Goal: Transaction & Acquisition: Book appointment/travel/reservation

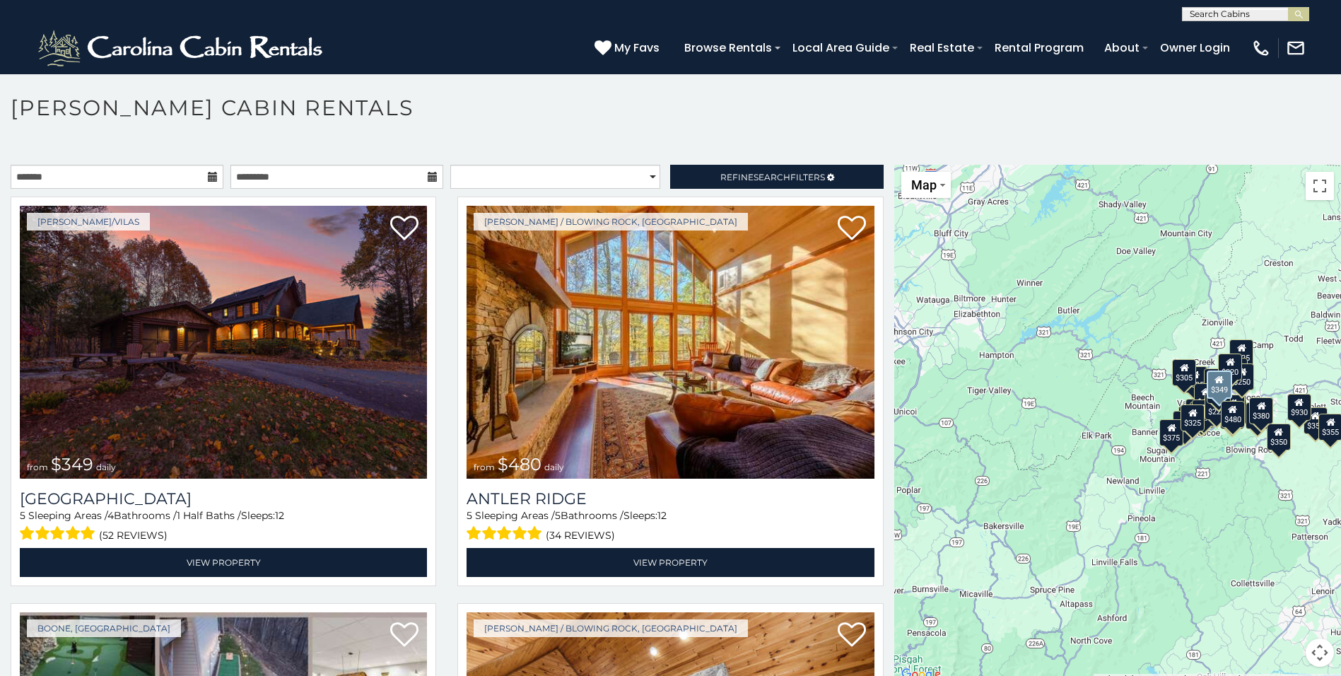
click at [1213, 466] on div "$349 $480 $525 $315 $355 $635 $675 $930 $400 $451 $330 $400 $485 $460 $395 $695…" at bounding box center [1118, 424] width 447 height 519
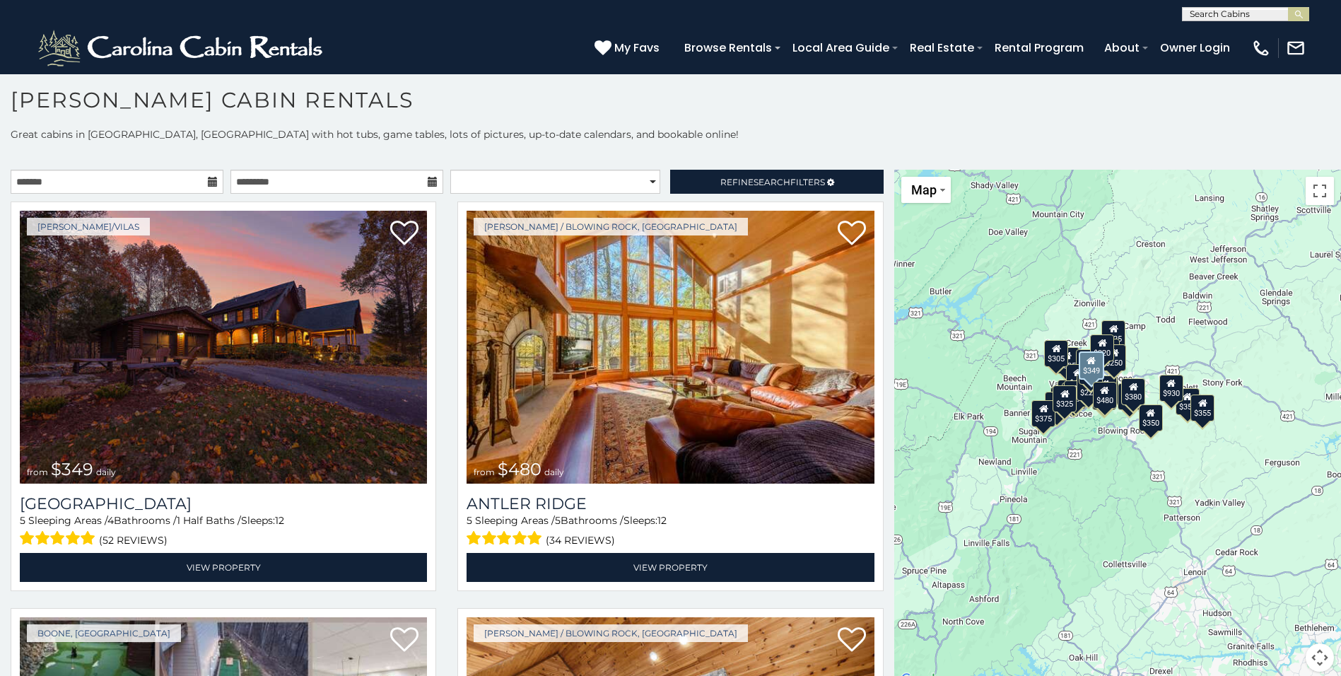
drag, startPoint x: 1259, startPoint y: 570, endPoint x: 1121, endPoint y: 545, distance: 140.8
click at [1119, 549] on div "$349 $480 $525 $315 $355 $635 $675 $930 $400 $451 $330 $400 $485 $460 $395 $695…" at bounding box center [1118, 429] width 447 height 519
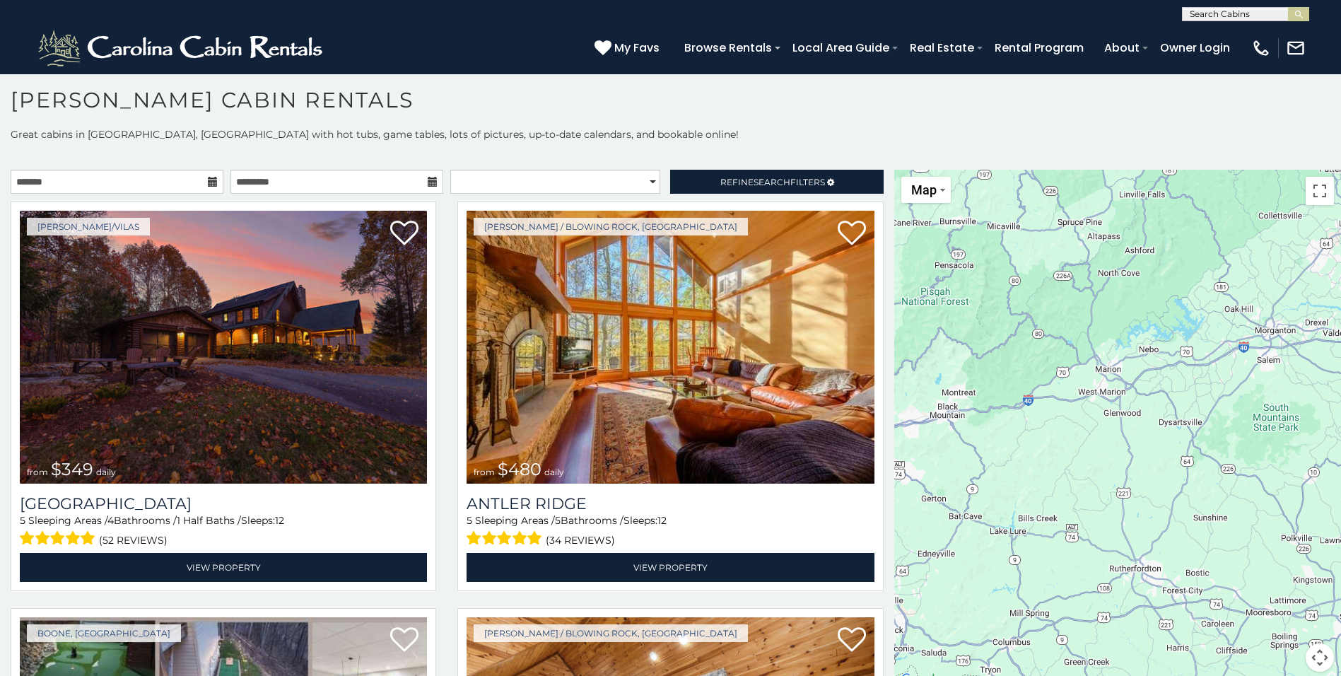
drag, startPoint x: 1167, startPoint y: 646, endPoint x: 1337, endPoint y: 290, distance: 394.1
click at [1337, 290] on div "**********" at bounding box center [670, 401] width 1341 height 549
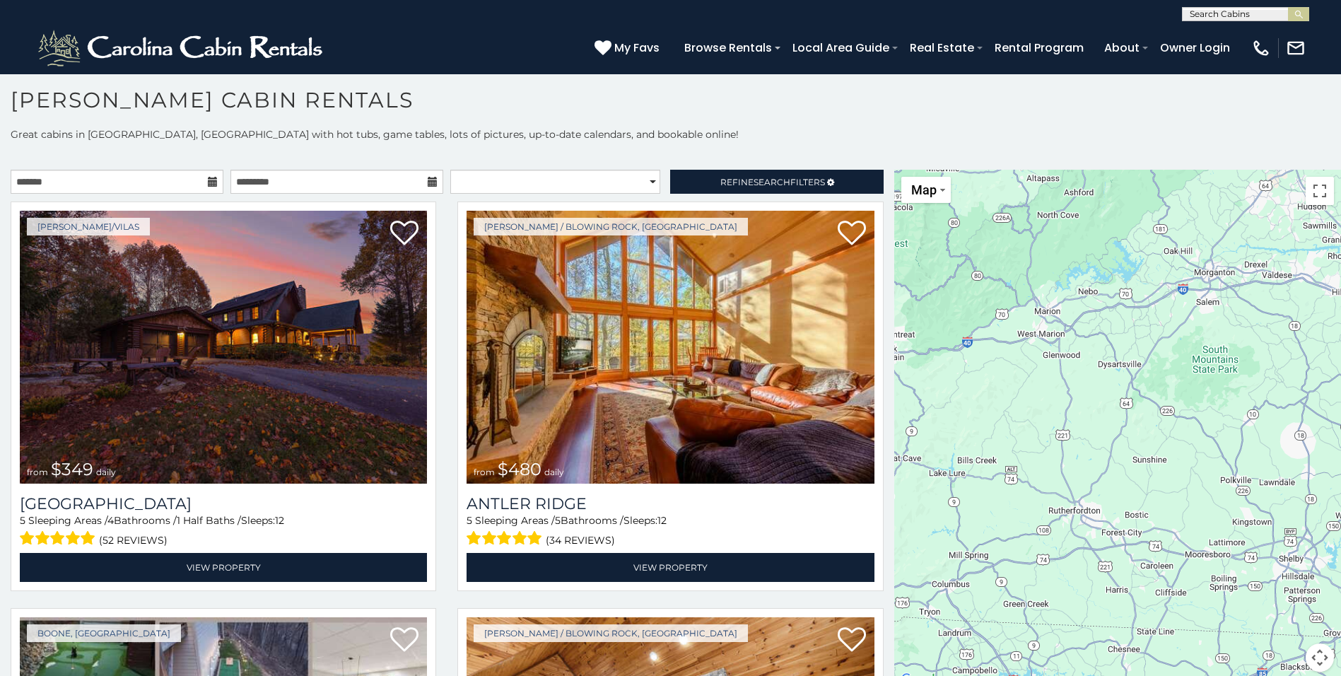
drag, startPoint x: 1024, startPoint y: 464, endPoint x: 937, endPoint y: 407, distance: 104.1
click at [937, 407] on div "$349 $480 $525 $315 $355 $635 $675 $930 $400 $451 $330 $400 $485 $460 $395 $695…" at bounding box center [1118, 429] width 447 height 519
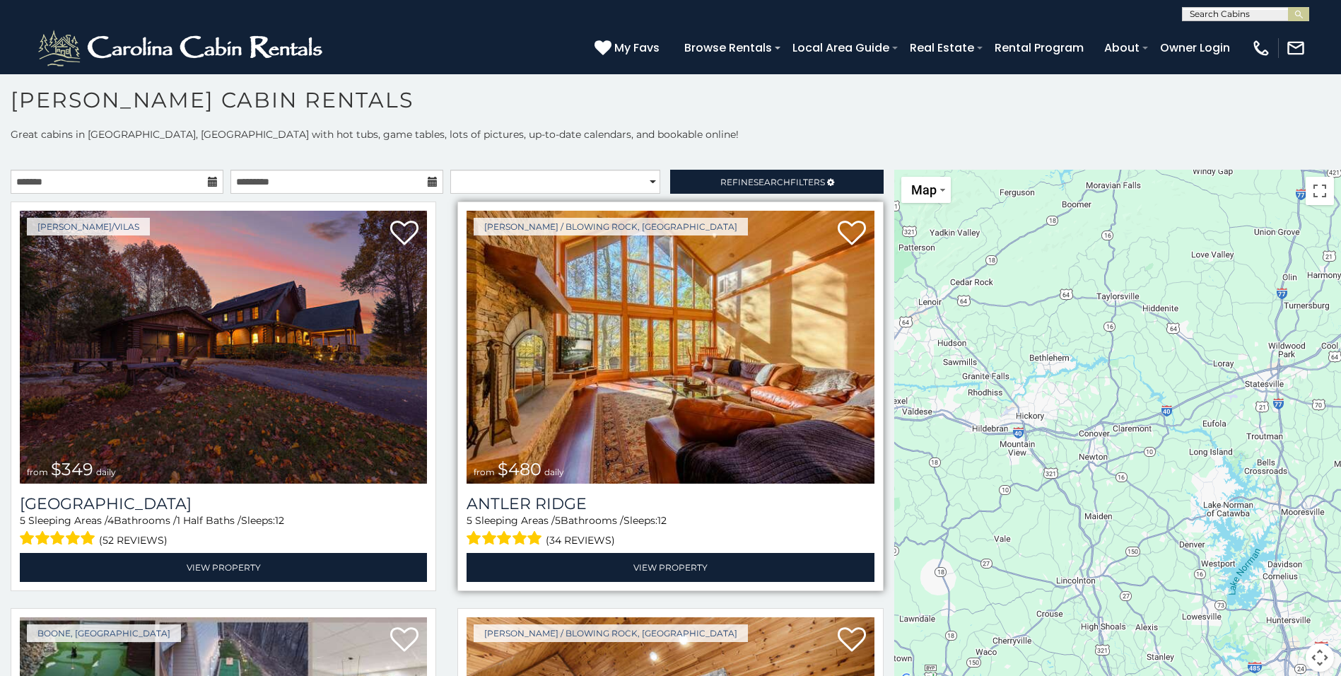
drag, startPoint x: 1218, startPoint y: 378, endPoint x: 858, endPoint y: 515, distance: 385.4
click at [858, 170] on main "**********" at bounding box center [670, 170] width 1341 height 0
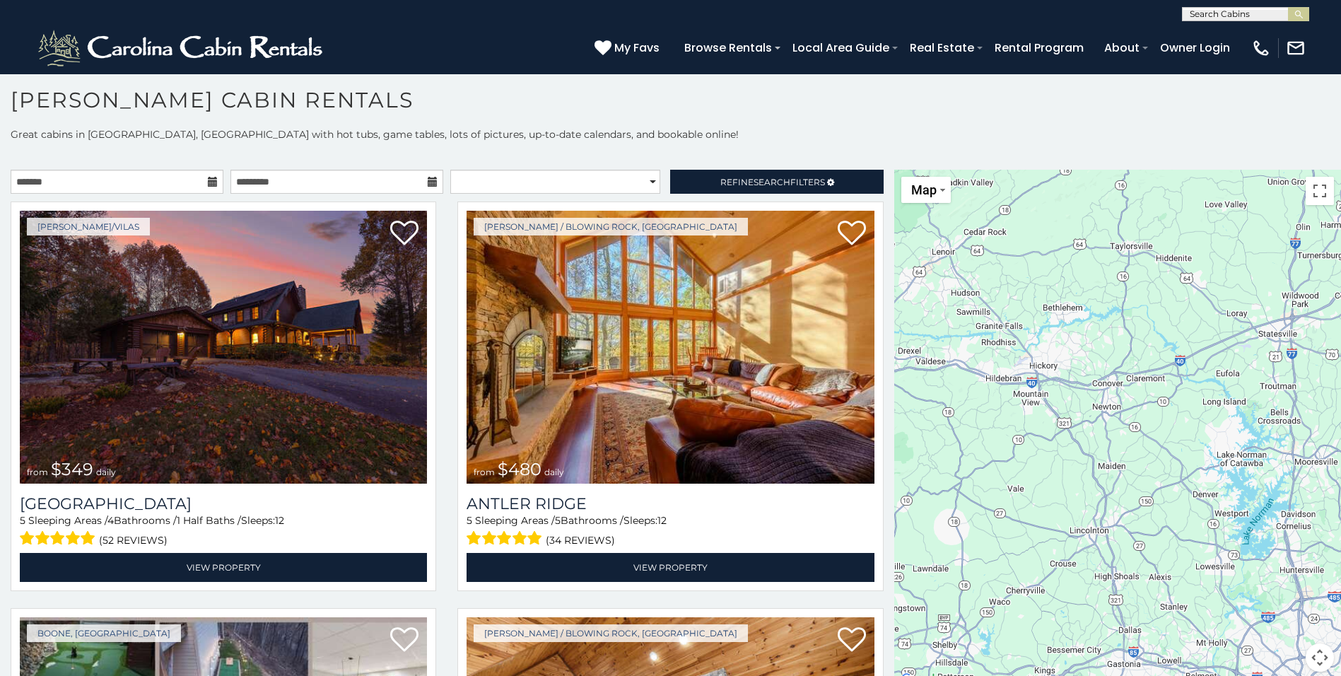
drag, startPoint x: 1154, startPoint y: 599, endPoint x: 1170, endPoint y: 549, distance: 52.6
click at [1170, 549] on div "$349 $480 $525 $315 $355 $635 $675 $930 $400 $451 $330 $400 $485 $460 $395 $695…" at bounding box center [1118, 429] width 447 height 519
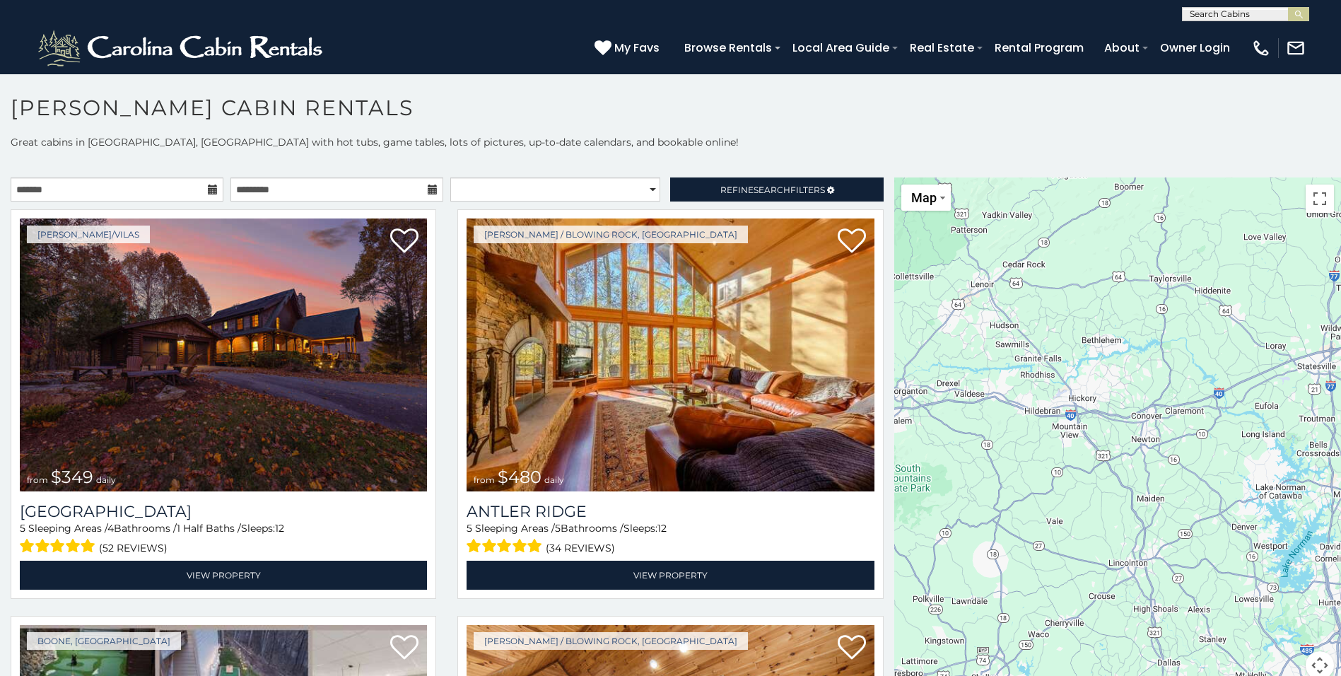
drag, startPoint x: 1158, startPoint y: 564, endPoint x: 1199, endPoint y: 591, distance: 49.0
click at [1199, 591] on div "$349 $480 $525 $315 $355 $635 $675 $930 $400 $451 $330 $400 $485 $460 $395 $695…" at bounding box center [1118, 436] width 447 height 519
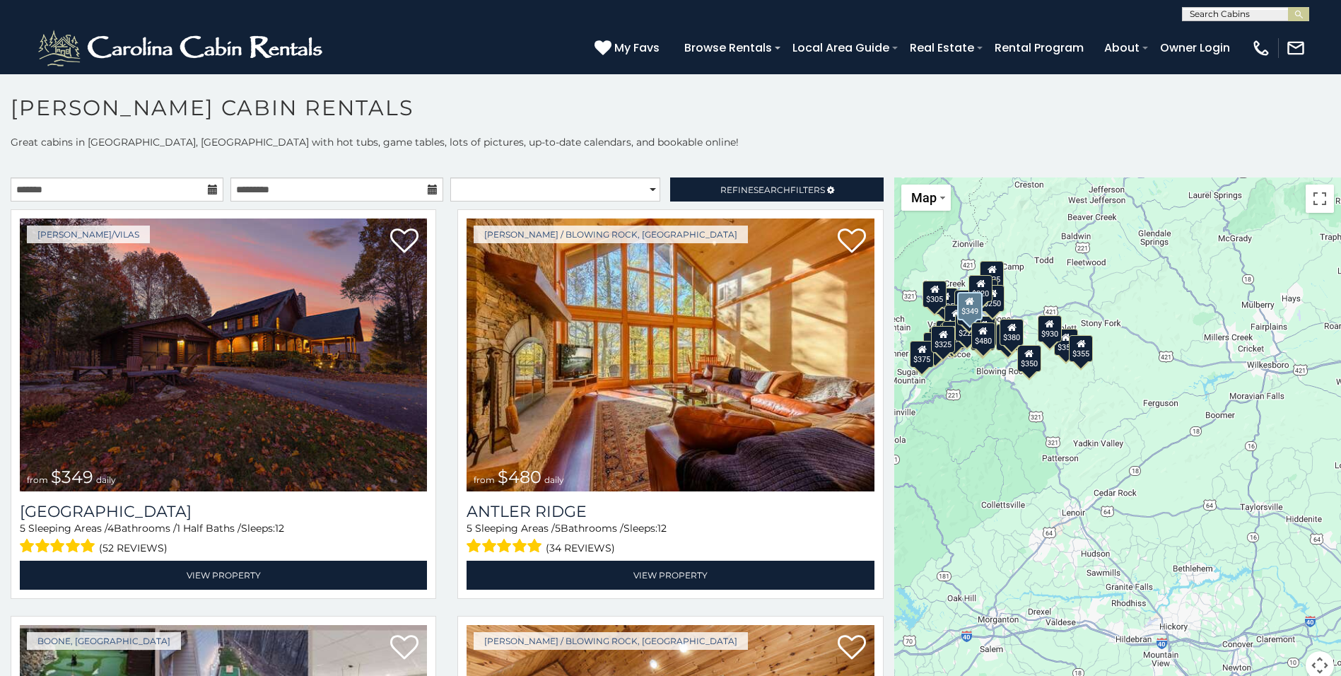
drag, startPoint x: 1005, startPoint y: 332, endPoint x: 1096, endPoint y: 561, distance: 247.3
click at [1096, 561] on div "$349 $480 $525 $315 $355 $635 $675 $930 $400 $451 $330 $400 $485 $460 $395 $695…" at bounding box center [1118, 436] width 447 height 519
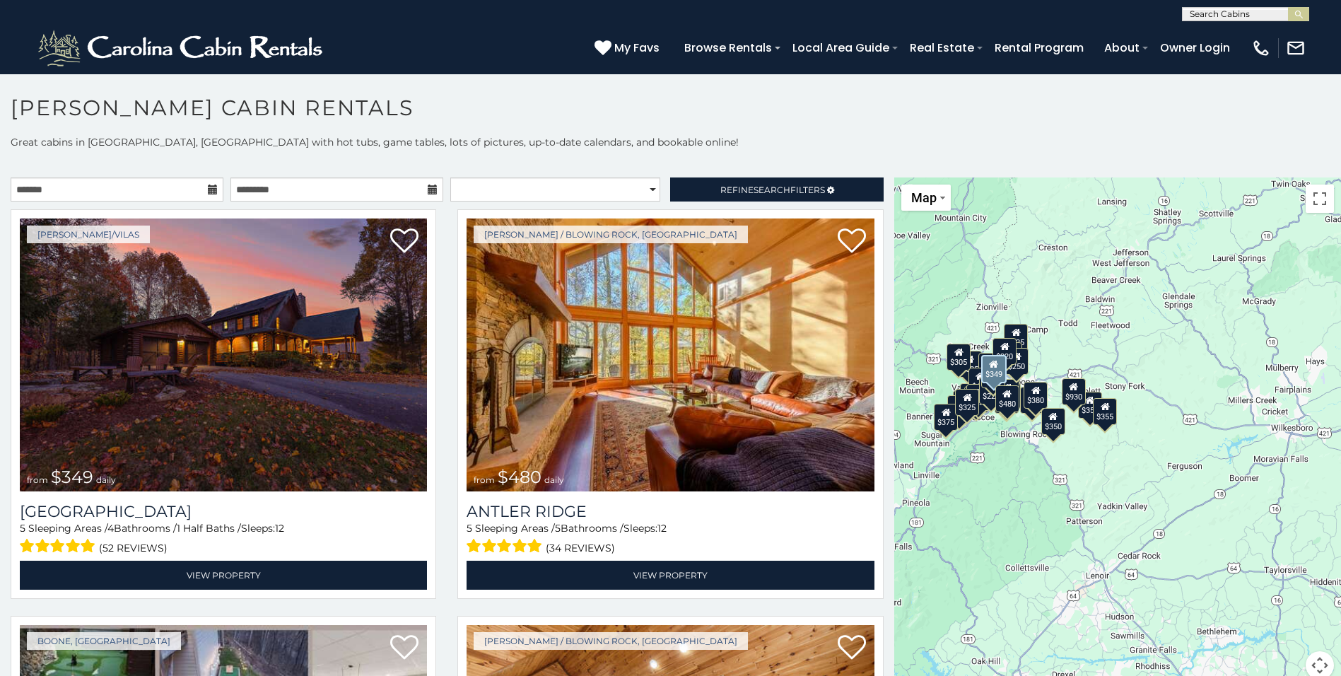
drag, startPoint x: 993, startPoint y: 392, endPoint x: 1015, endPoint y: 453, distance: 64.0
click at [1015, 453] on div "$349 $480 $525 $315 $355 $635 $675 $930 $400 $451 $330 $400 $485 $460 $395 $695…" at bounding box center [1118, 436] width 447 height 519
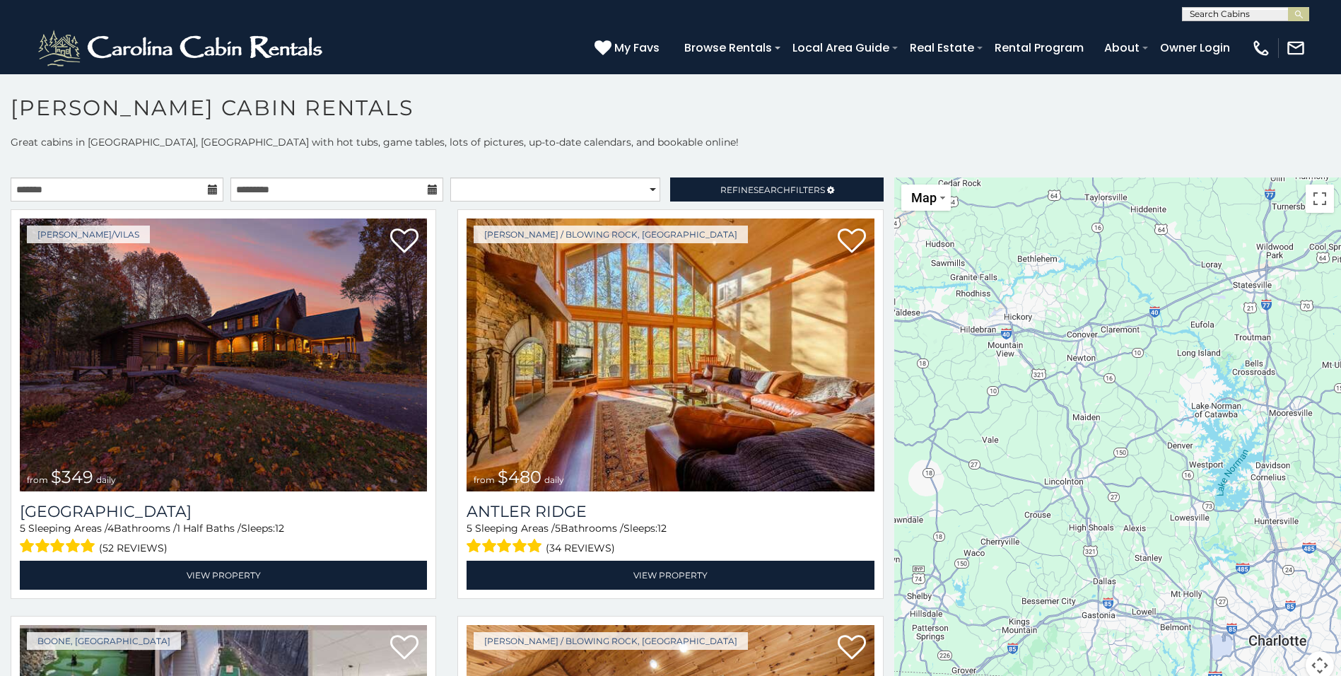
drag, startPoint x: 1131, startPoint y: 638, endPoint x: 952, endPoint y: 262, distance: 416.2
click at [952, 262] on div "$349 $480 $525 $315 $355 $635 $675 $930 $400 $451 $330 $400 $485 $460 $395 $695…" at bounding box center [1118, 436] width 447 height 519
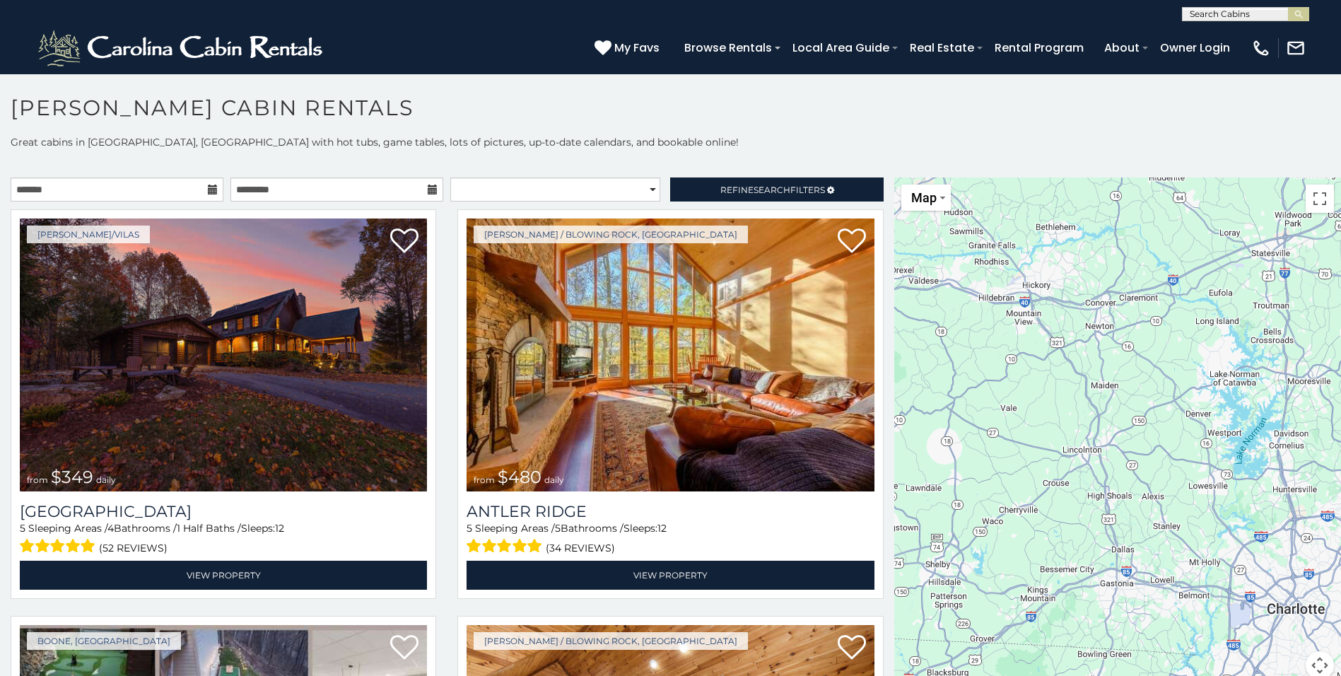
drag, startPoint x: 1071, startPoint y: 476, endPoint x: 1091, endPoint y: 446, distance: 36.1
click at [1091, 446] on div "$349 $480 $525 $315 $355 $635 $675 $930 $400 $451 $330 $400 $485 $460 $395 $695…" at bounding box center [1118, 436] width 447 height 519
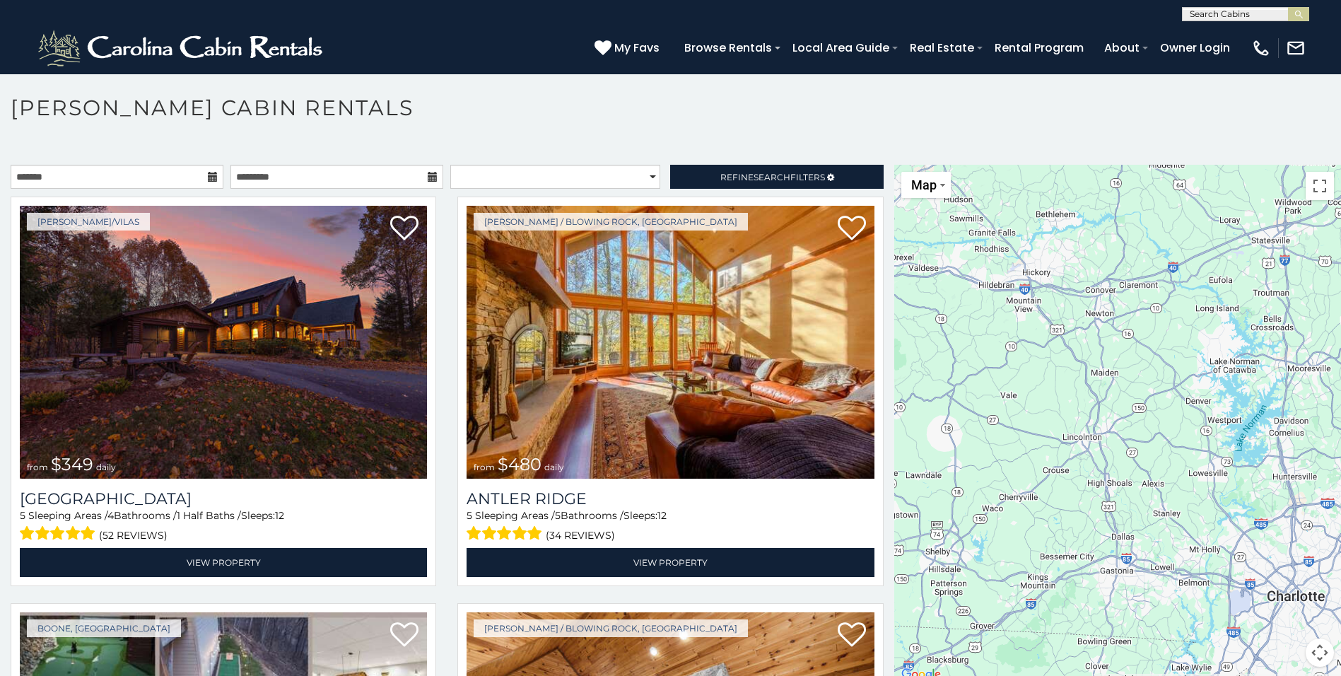
click at [1099, 467] on div "$349 $480 $525 $315 $355 $635 $675 $930 $400 $451 $330 $400 $485 $460 $395 $695…" at bounding box center [1118, 424] width 447 height 519
click at [1098, 466] on div "$349 $480 $525 $315 $355 $635 $675 $930 $400 $451 $330 $400 $485 $460 $395 $695…" at bounding box center [1118, 424] width 447 height 519
click at [1090, 449] on div "$349 $480 $525 $315 $355 $635 $675 $930 $400 $451 $330 $400 $485 $460 $395 $695…" at bounding box center [1118, 424] width 447 height 519
